Goal: Transaction & Acquisition: Purchase product/service

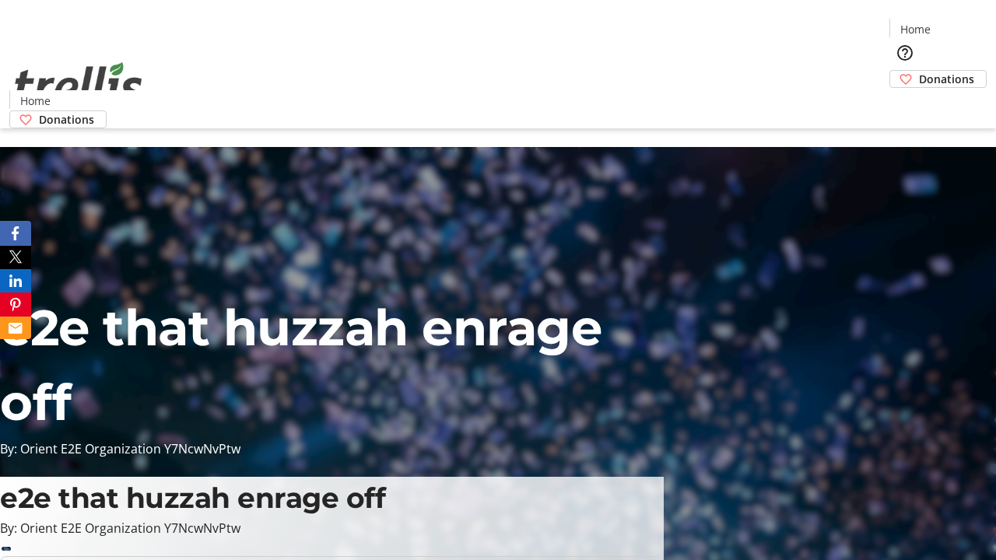
click at [919, 71] on span "Donations" at bounding box center [946, 79] width 55 height 16
